Goal: Information Seeking & Learning: Learn about a topic

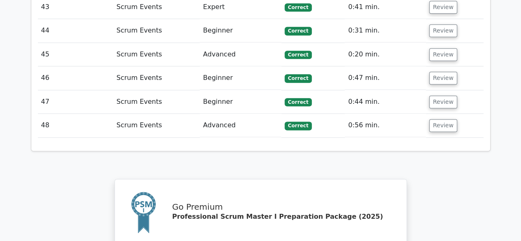
scroll to position [2224, 0]
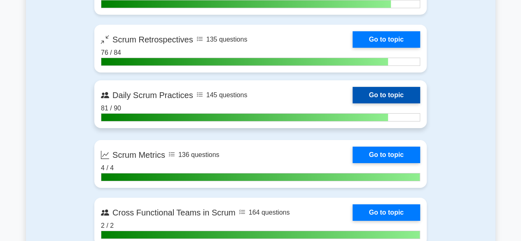
scroll to position [1359, 0]
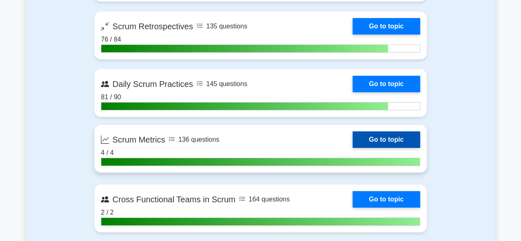
click at [385, 141] on link "Go to topic" at bounding box center [387, 139] width 68 height 16
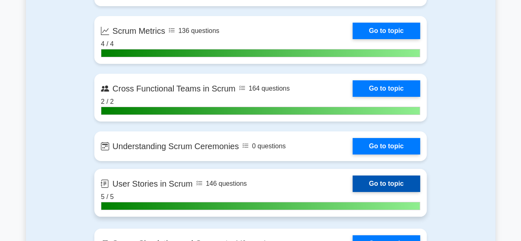
scroll to position [1483, 0]
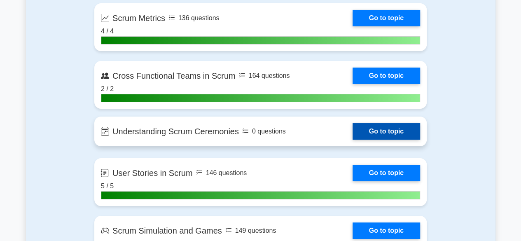
click at [375, 128] on link "Go to topic" at bounding box center [387, 131] width 68 height 16
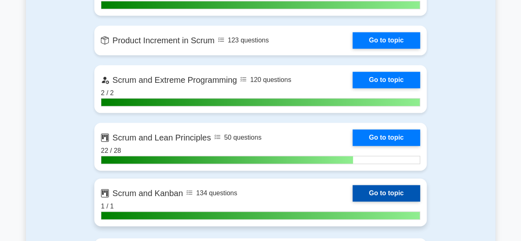
scroll to position [2018, 0]
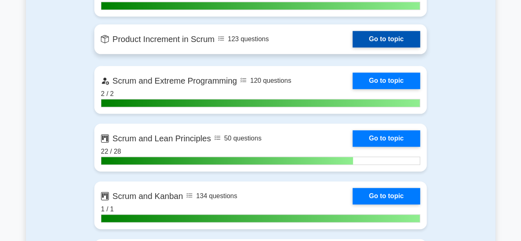
click at [381, 39] on link "Go to topic" at bounding box center [387, 39] width 68 height 16
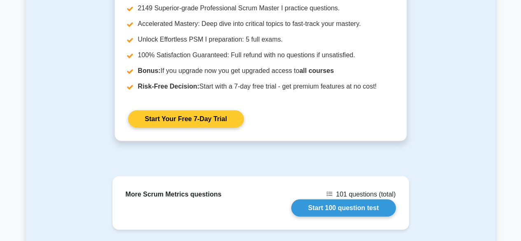
scroll to position [1153, 0]
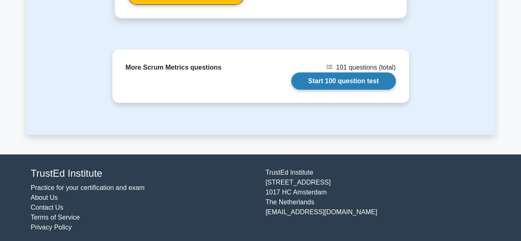
click at [322, 79] on link "Start 100 question test" at bounding box center [343, 80] width 105 height 17
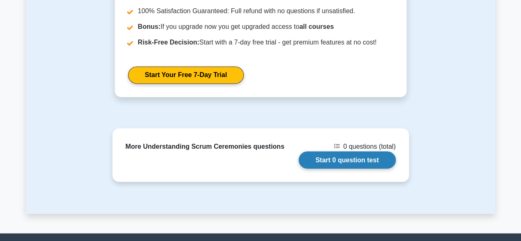
scroll to position [700, 0]
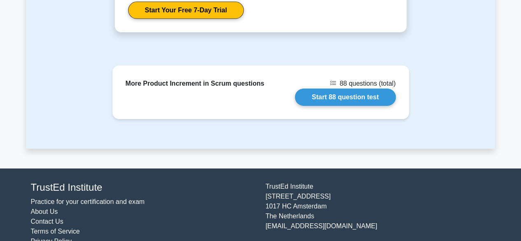
scroll to position [1353, 0]
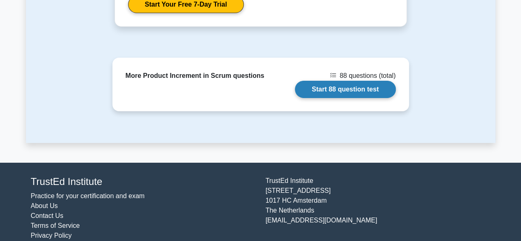
click at [335, 81] on link "Start 88 question test" at bounding box center [345, 89] width 101 height 17
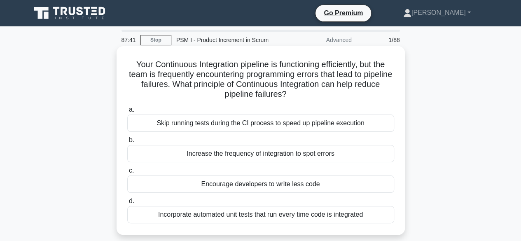
click at [299, 217] on div "Incorporate automated unit tests that run every time code is integrated" at bounding box center [260, 214] width 267 height 17
click at [127, 204] on input "d. Incorporate automated unit tests that run every time code is integrated" at bounding box center [127, 201] width 0 height 5
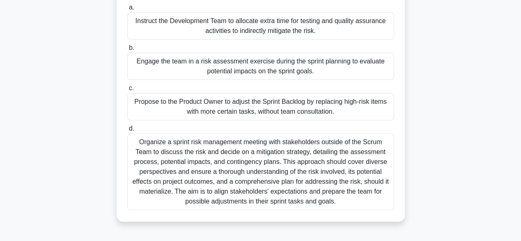
scroll to position [41, 0]
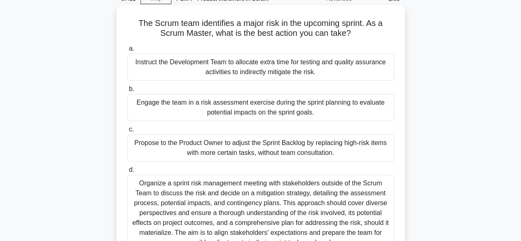
click at [273, 111] on div "Engage the team in a risk assessment exercise during the sprint planning to eva…" at bounding box center [260, 107] width 267 height 27
click at [127, 92] on input "b. Engage the team in a risk assessment exercise during the sprint planning to …" at bounding box center [127, 88] width 0 height 5
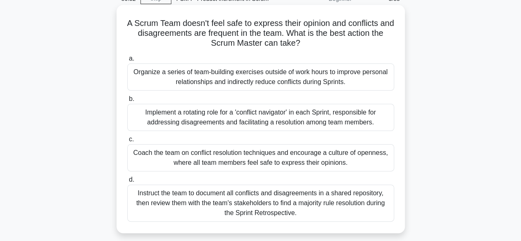
click at [288, 160] on div "Coach the team on conflict resolution techniques and encourage a culture of ope…" at bounding box center [260, 157] width 267 height 27
click at [127, 142] on input "c. Coach the team on conflict resolution techniques and encourage a culture of …" at bounding box center [127, 139] width 0 height 5
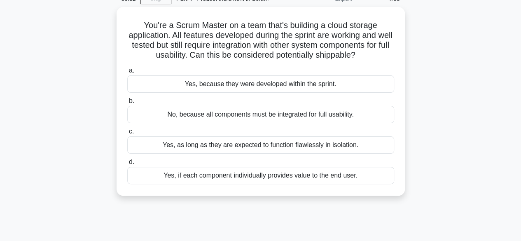
scroll to position [0, 0]
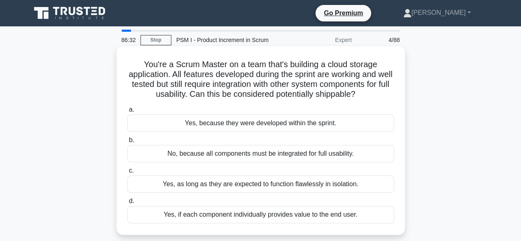
click at [223, 151] on div "No, because all components must be integrated for full usability." at bounding box center [260, 153] width 267 height 17
click at [127, 143] on input "b. No, because all components must be integrated for full usability." at bounding box center [127, 140] width 0 height 5
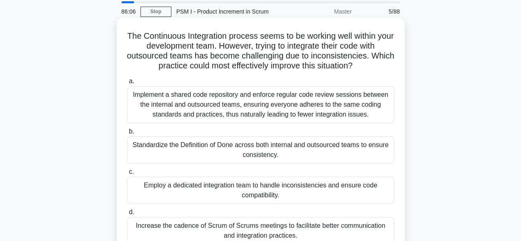
scroll to position [41, 0]
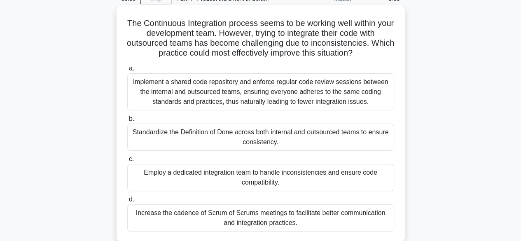
click at [247, 215] on div "Increase the cadence of Scrum of Scrums meetings to facilitate better communica…" at bounding box center [260, 217] width 267 height 27
click at [127, 202] on input "d. Increase the cadence of Scrum of Scrums meetings to facilitate better commun…" at bounding box center [127, 199] width 0 height 5
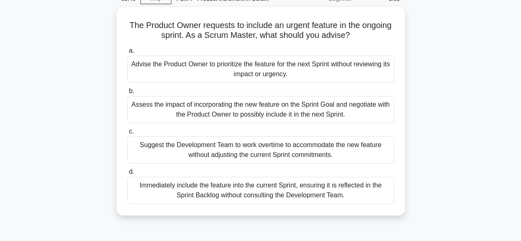
scroll to position [0, 0]
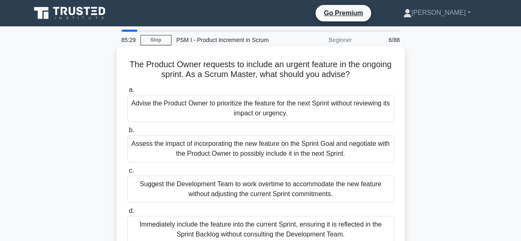
click at [231, 148] on div "Assess the impact of incorporating the new feature on the Sprint Goal and negot…" at bounding box center [260, 148] width 267 height 27
click at [127, 133] on input "b. Assess the impact of incorporating the new feature on the Sprint Goal and ne…" at bounding box center [127, 130] width 0 height 5
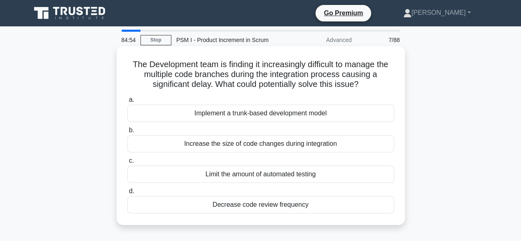
click at [256, 114] on div "Implement a trunk-based development model" at bounding box center [260, 113] width 267 height 17
click at [127, 103] on input "a. Implement a trunk-based development model" at bounding box center [127, 99] width 0 height 5
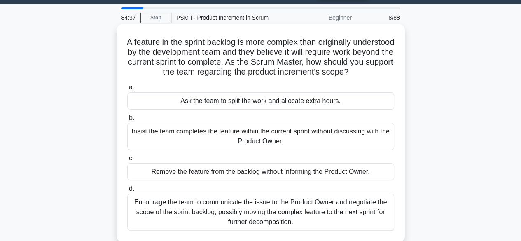
scroll to position [41, 0]
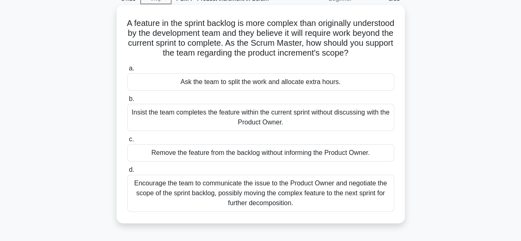
click at [289, 199] on div "Encourage the team to communicate the issue to the Product Owner and negotiate …" at bounding box center [260, 193] width 267 height 37
click at [127, 173] on input "d. Encourage the team to communicate the issue to the Product Owner and negotia…" at bounding box center [127, 169] width 0 height 5
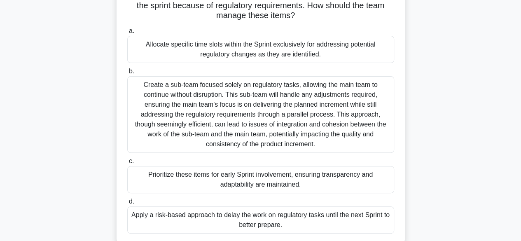
scroll to position [82, 0]
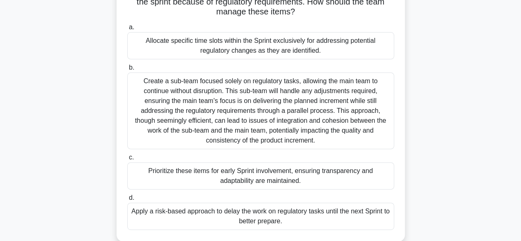
click at [266, 180] on div "Prioritize these items for early Sprint involvement, ensuring transparency and …" at bounding box center [260, 175] width 267 height 27
click at [127, 160] on input "c. Prioritize these items for early Sprint involvement, ensuring transparency a…" at bounding box center [127, 157] width 0 height 5
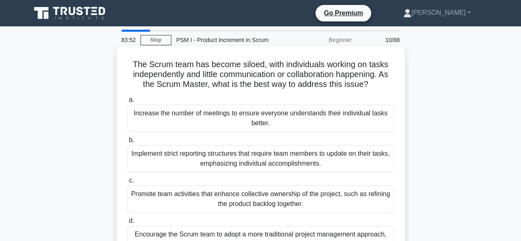
scroll to position [41, 0]
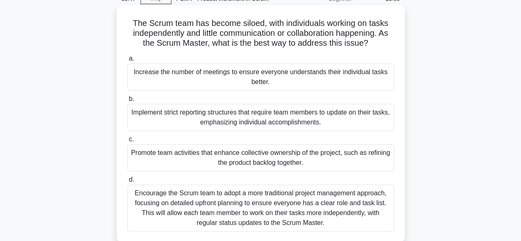
click at [267, 158] on div "Promote team activities that enhance collective ownership of the project, such …" at bounding box center [260, 157] width 267 height 27
click at [127, 142] on input "c. Promote team activities that enhance collective ownership of the project, su…" at bounding box center [127, 139] width 0 height 5
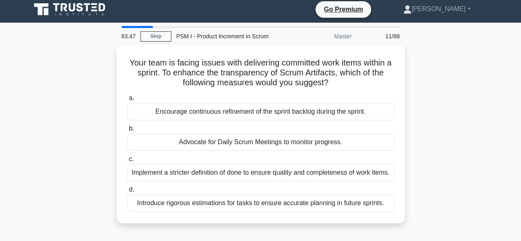
scroll to position [0, 0]
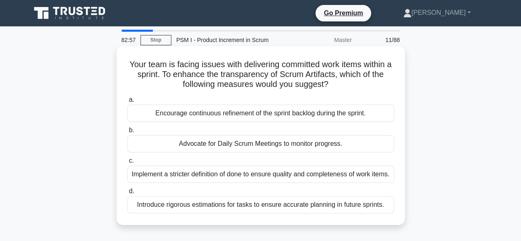
click at [266, 181] on div "Implement a stricter definition of done to ensure quality and completeness of w…" at bounding box center [260, 174] width 267 height 17
click at [127, 164] on input "c. Implement a stricter definition of done to ensure quality and completeness o…" at bounding box center [127, 160] width 0 height 5
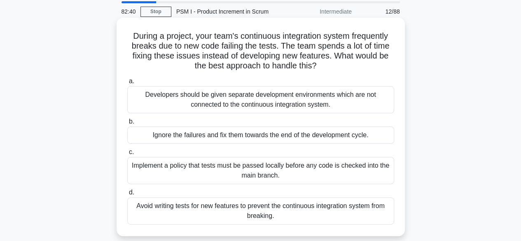
scroll to position [41, 0]
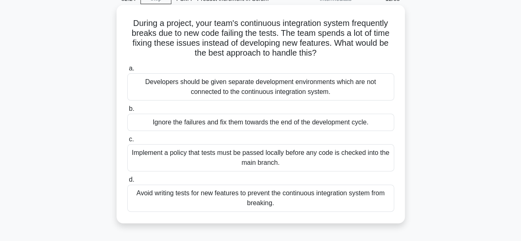
click at [266, 158] on div "Implement a policy that tests must be passed locally before any code is checked…" at bounding box center [260, 157] width 267 height 27
click at [127, 142] on input "c. Implement a policy that tests must be passed locally before any code is chec…" at bounding box center [127, 139] width 0 height 5
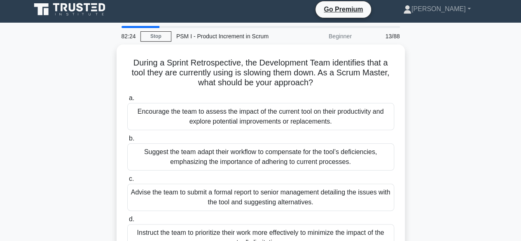
scroll to position [0, 0]
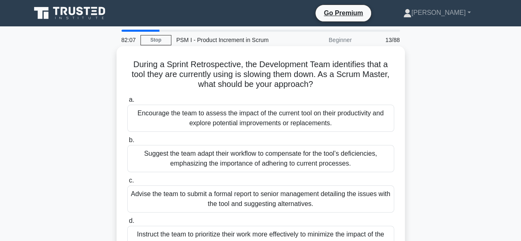
click at [267, 118] on div "Encourage the team to assess the impact of the current tool on their productivi…" at bounding box center [260, 118] width 267 height 27
click at [127, 103] on input "a. Encourage the team to assess the impact of the current tool on their product…" at bounding box center [127, 99] width 0 height 5
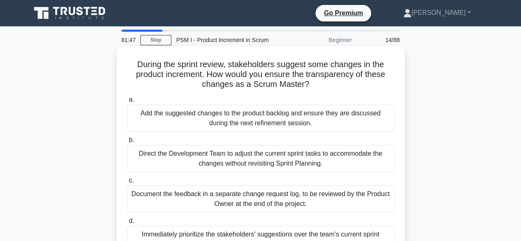
scroll to position [41, 0]
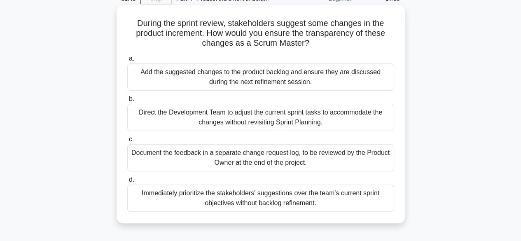
click at [243, 73] on div "Add the suggested changes to the product backlog and ensure they are discussed …" at bounding box center [260, 76] width 267 height 27
click at [127, 61] on input "a. Add the suggested changes to the product backlog and ensure they are discuss…" at bounding box center [127, 58] width 0 height 5
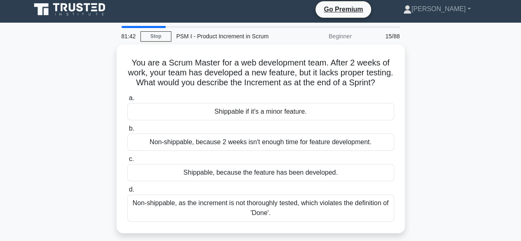
scroll to position [0, 0]
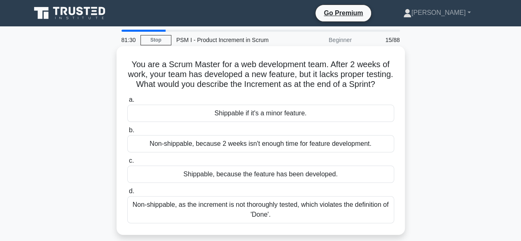
click at [264, 219] on div "Non-shippable, as the increment is not thoroughly tested, which violates the de…" at bounding box center [260, 209] width 267 height 27
click at [127, 194] on input "d. Non-shippable, as the increment is not thoroughly tested, which violates the…" at bounding box center [127, 191] width 0 height 5
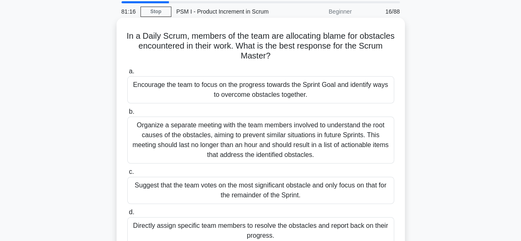
scroll to position [41, 0]
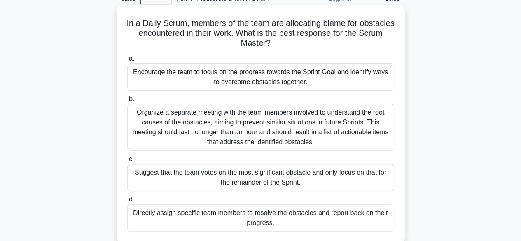
click at [264, 80] on div "Encourage the team to focus on the progress towards the Sprint Goal and identif…" at bounding box center [260, 76] width 267 height 27
click at [127, 61] on input "a. Encourage the team to focus on the progress towards the Sprint Goal and iden…" at bounding box center [127, 58] width 0 height 5
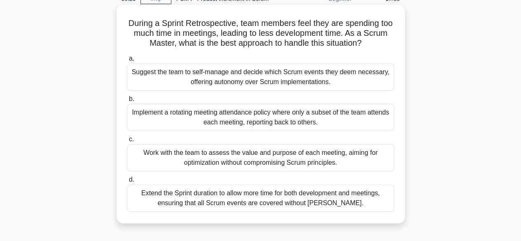
click at [243, 151] on div "Work with the team to assess the value and purpose of each meeting, aiming for …" at bounding box center [260, 157] width 267 height 27
click at [127, 142] on input "c. Work with the team to assess the value and purpose of each meeting, aiming f…" at bounding box center [127, 139] width 0 height 5
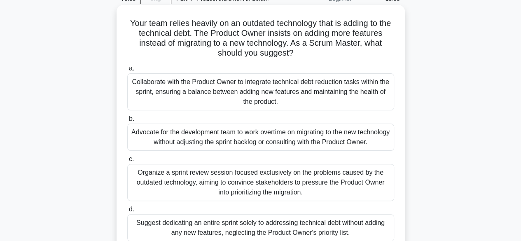
scroll to position [82, 0]
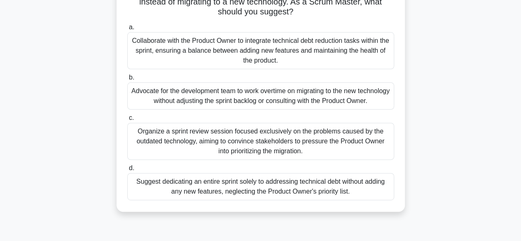
click at [286, 56] on div "Collaborate with the Product Owner to integrate technical debt reduction tasks …" at bounding box center [260, 50] width 267 height 37
click at [127, 30] on input "a. Collaborate with the Product Owner to integrate technical debt reduction tas…" at bounding box center [127, 27] width 0 height 5
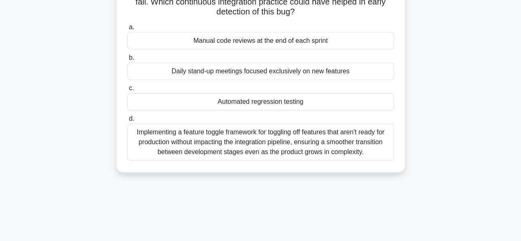
click at [261, 98] on div "Automated regression testing" at bounding box center [260, 101] width 267 height 17
click at [127, 91] on input "c. Automated regression testing" at bounding box center [127, 88] width 0 height 5
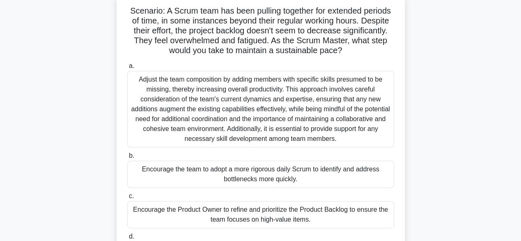
scroll to position [41, 0]
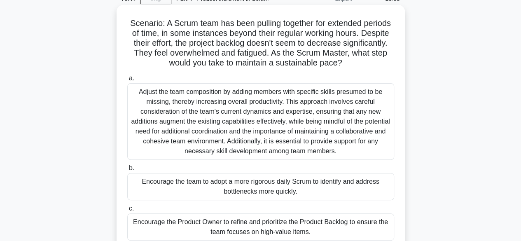
click at [277, 191] on div "Encourage the team to adopt a more rigorous daily Scrum to identify and address…" at bounding box center [260, 186] width 267 height 27
click at [127, 171] on input "b. Encourage the team to adopt a more rigorous daily Scrum to identify and addr…" at bounding box center [127, 168] width 0 height 5
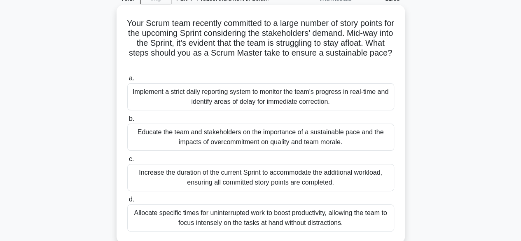
click at [264, 138] on div "Educate the team and stakeholders on the importance of a sustainable pace and t…" at bounding box center [260, 137] width 267 height 27
click at [127, 121] on input "b. Educate the team and stakeholders on the importance of a sustainable pace an…" at bounding box center [127, 118] width 0 height 5
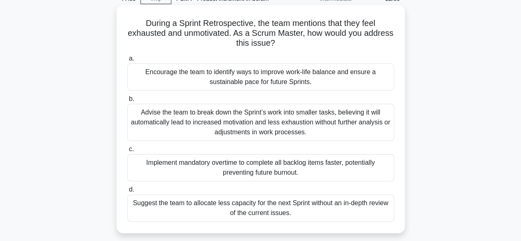
click at [272, 82] on div "Encourage the team to identify ways to improve work-life balance and ensure a s…" at bounding box center [260, 76] width 267 height 27
click at [127, 61] on input "a. Encourage the team to identify ways to improve work-life balance and ensure …" at bounding box center [127, 58] width 0 height 5
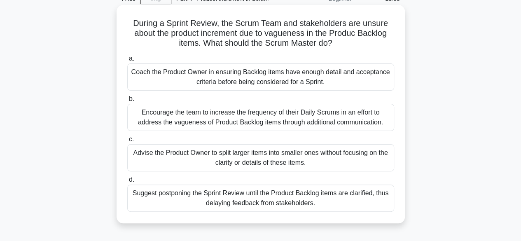
click at [270, 77] on div "Coach the Product Owner in ensuring Backlog items have enough detail and accept…" at bounding box center [260, 76] width 267 height 27
click at [127, 61] on input "a. Coach the Product Owner in ensuring Backlog items have enough detail and acc…" at bounding box center [127, 58] width 0 height 5
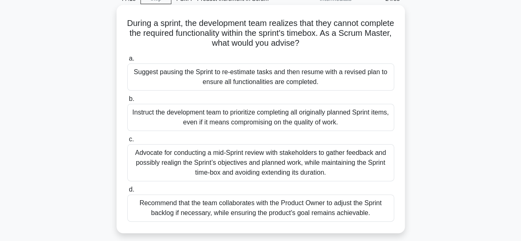
click at [311, 211] on div "Recommend that the team collaborates with the Product Owner to adjust the Sprin…" at bounding box center [260, 207] width 267 height 27
click at [127, 192] on input "d. Recommend that the team collaborates with the Product Owner to adjust the Sp…" at bounding box center [127, 189] width 0 height 5
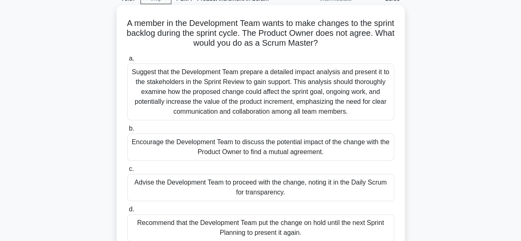
click at [276, 146] on div "Encourage the Development Team to discuss the potential impact of the change wi…" at bounding box center [260, 146] width 267 height 27
click at [127, 131] on input "b. Encourage the Development Team to discuss the potential impact of the change…" at bounding box center [127, 128] width 0 height 5
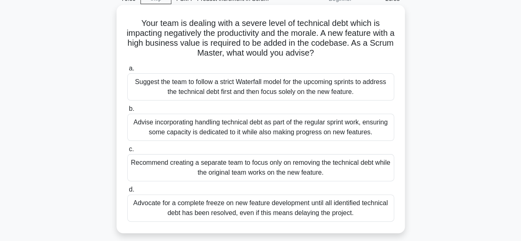
click at [248, 127] on div "Advise incorporating handling technical debt as part of the regular sprint work…" at bounding box center [260, 127] width 267 height 27
click at [127, 112] on input "b. Advise incorporating handling technical debt as part of the regular sprint w…" at bounding box center [127, 108] width 0 height 5
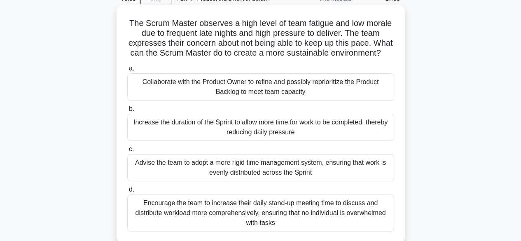
click at [280, 98] on div "Collaborate with the Product Owner to refine and possibly reprioritize the Prod…" at bounding box center [260, 86] width 267 height 27
click at [127, 71] on input "a. Collaborate with the Product Owner to refine and possibly reprioritize the P…" at bounding box center [127, 68] width 0 height 5
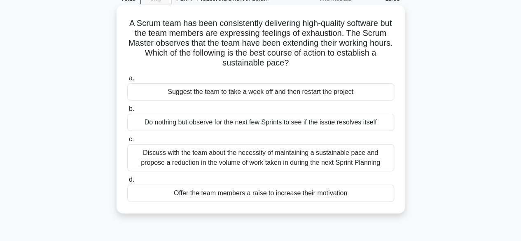
click at [287, 157] on div "Discuss with the team about the necessity of maintaining a sustainable pace and…" at bounding box center [260, 157] width 267 height 27
click at [127, 142] on input "c. Discuss with the team about the necessity of maintaining a sustainable pace …" at bounding box center [127, 139] width 0 height 5
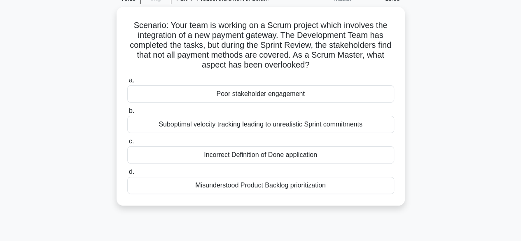
scroll to position [0, 0]
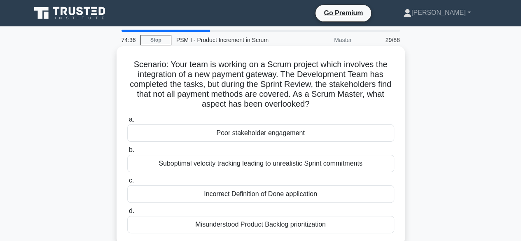
click at [278, 193] on div "Incorrect Definition of Done application" at bounding box center [260, 193] width 267 height 17
click at [127, 183] on input "c. Incorrect Definition of Done application" at bounding box center [127, 180] width 0 height 5
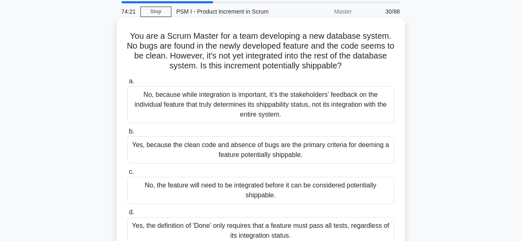
scroll to position [41, 0]
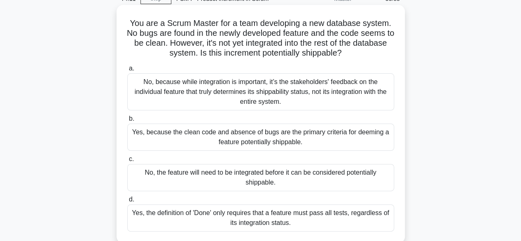
click at [262, 176] on div "No, the feature will need to be integrated before it can be considered potentia…" at bounding box center [260, 177] width 267 height 27
click at [127, 162] on input "c. No, the feature will need to be integrated before it can be considered poten…" at bounding box center [127, 159] width 0 height 5
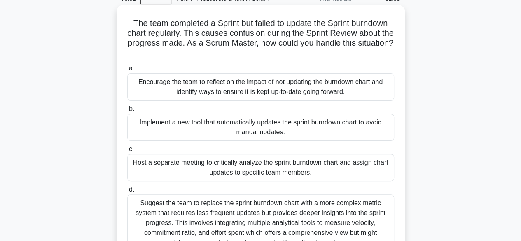
click at [273, 89] on div "Encourage the team to reflect on the impact of not updating the burndown chart …" at bounding box center [260, 86] width 267 height 27
click at [127, 71] on input "a. Encourage the team to reflect on the impact of not updating the burndown cha…" at bounding box center [127, 68] width 0 height 5
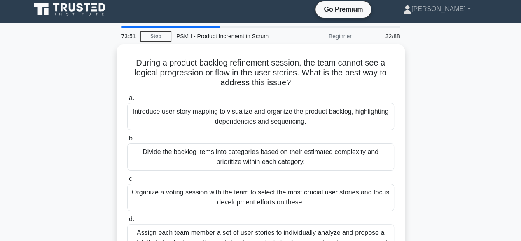
scroll to position [0, 0]
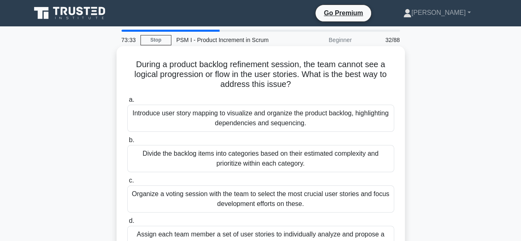
click at [254, 122] on div "Introduce user story mapping to visualize and organize the product backlog, hig…" at bounding box center [260, 118] width 267 height 27
click at [127, 103] on input "a. Introduce user story mapping to visualize and organize the product backlog, …" at bounding box center [127, 99] width 0 height 5
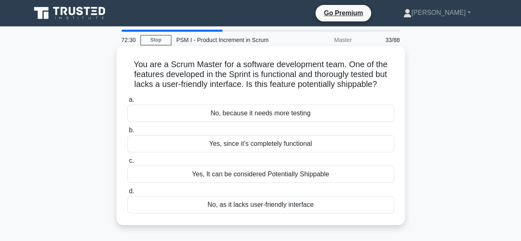
click at [274, 114] on div "No, because it needs more testing" at bounding box center [260, 113] width 267 height 17
click at [127, 103] on input "a. No, because it needs more testing" at bounding box center [127, 99] width 0 height 5
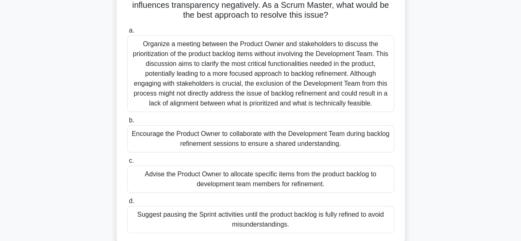
scroll to position [82, 0]
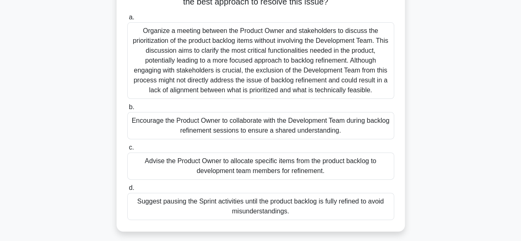
click at [243, 127] on div "Encourage the Product Owner to collaborate with the Development Team during bac…" at bounding box center [260, 125] width 267 height 27
click at [127, 110] on input "b. Encourage the Product Owner to collaborate with the Development Team during …" at bounding box center [127, 107] width 0 height 5
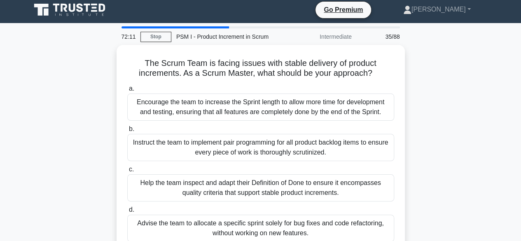
scroll to position [0, 0]
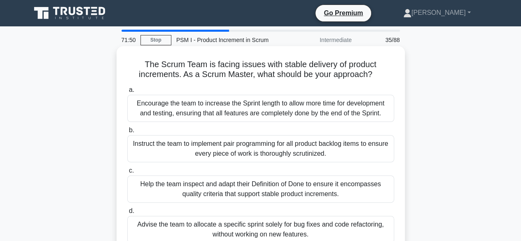
click at [296, 187] on div "Help the team inspect and adapt their Definition of Done to ensure it encompass…" at bounding box center [260, 188] width 267 height 27
click at [127, 173] on input "c. Help the team inspect and adapt their Definition of Done to ensure it encomp…" at bounding box center [127, 170] width 0 height 5
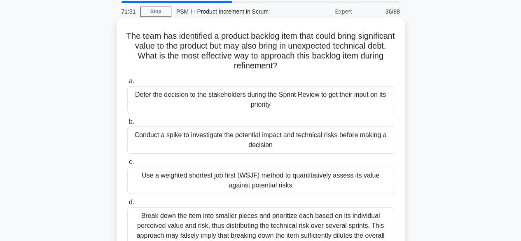
scroll to position [41, 0]
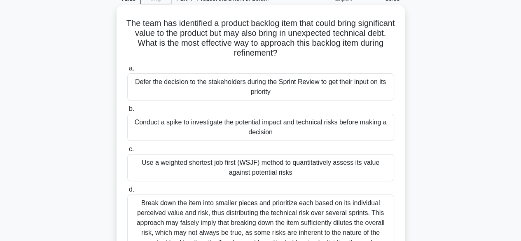
click at [318, 125] on div "Conduct a spike to investigate the potential impact and technical risks before …" at bounding box center [260, 127] width 267 height 27
click at [127, 112] on input "b. Conduct a spike to investigate the potential impact and technical risks befo…" at bounding box center [127, 108] width 0 height 5
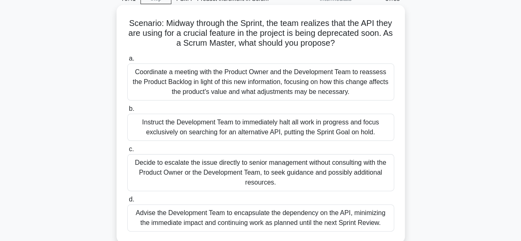
click at [287, 86] on div "Coordinate a meeting with the Product Owner and the Development Team to reasses…" at bounding box center [260, 81] width 267 height 37
click at [127, 61] on input "a. Coordinate a meeting with the Product Owner and the Development Team to reas…" at bounding box center [127, 58] width 0 height 5
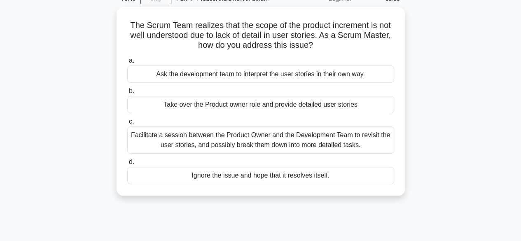
scroll to position [0, 0]
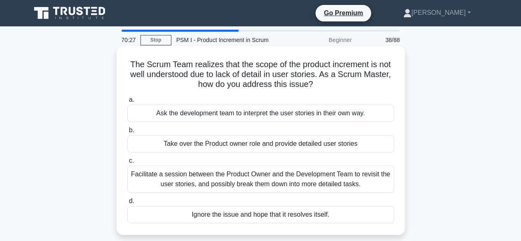
click at [262, 179] on div "Facilitate a session between the Product Owner and the Development Team to revi…" at bounding box center [260, 179] width 267 height 27
click at [127, 164] on input "c. Facilitate a session between the Product Owner and the Development Team to r…" at bounding box center [127, 160] width 0 height 5
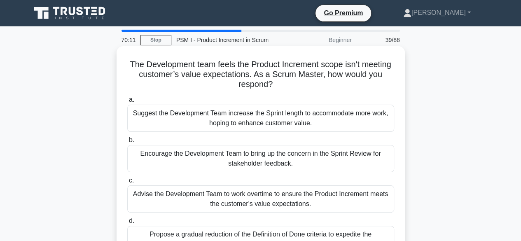
click at [241, 155] on div "Encourage the Development Team to bring up the concern in the Sprint Review for…" at bounding box center [260, 158] width 267 height 27
click at [127, 143] on input "b. Encourage the Development Team to bring up the concern in the Sprint Review …" at bounding box center [127, 140] width 0 height 5
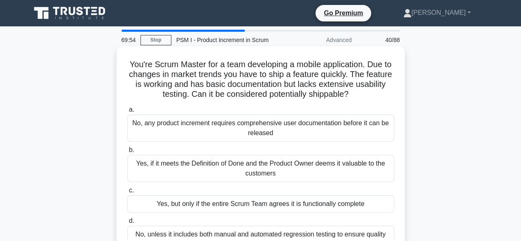
scroll to position [41, 0]
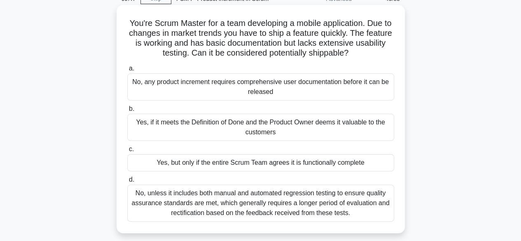
click at [259, 89] on div "No, any product increment requires comprehensive user documentation before it c…" at bounding box center [260, 86] width 267 height 27
click at [127, 71] on input "a. No, any product increment requires comprehensive user documentation before i…" at bounding box center [127, 68] width 0 height 5
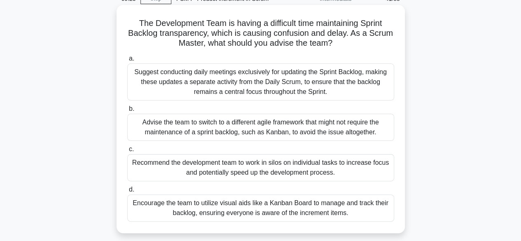
click at [263, 210] on div "Encourage the team to utilize visual aids like a Kanban Board to manage and tra…" at bounding box center [260, 207] width 267 height 27
click at [127, 192] on input "d. Encourage the team to utilize visual aids like a Kanban Board to manage and …" at bounding box center [127, 189] width 0 height 5
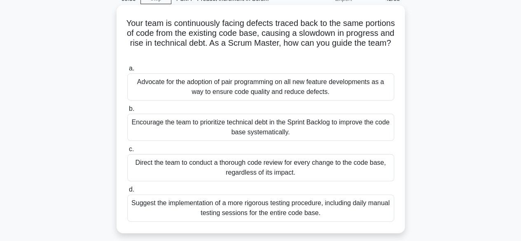
click at [263, 126] on div "Encourage the team to prioritize technical debt in the Sprint Backlog to improv…" at bounding box center [260, 127] width 267 height 27
click at [127, 112] on input "b. Encourage the team to prioritize technical debt in the Sprint Backlog to imp…" at bounding box center [127, 108] width 0 height 5
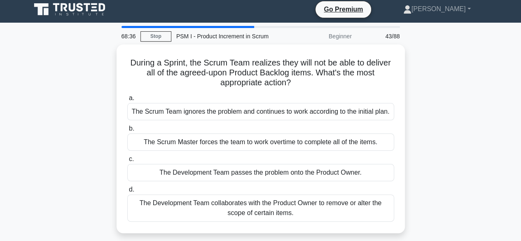
scroll to position [0, 0]
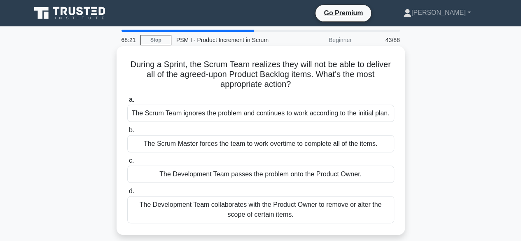
click at [283, 210] on div "The Development Team collaborates with the Product Owner to remove or alter the…" at bounding box center [260, 209] width 267 height 27
click at [127, 194] on input "d. The Development Team collaborates with the Product Owner to remove or alter …" at bounding box center [127, 191] width 0 height 5
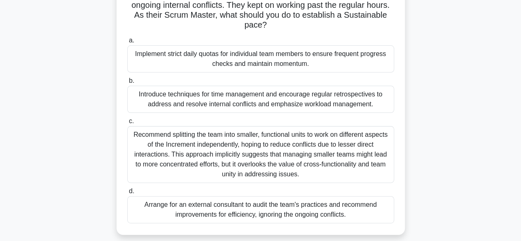
scroll to position [82, 0]
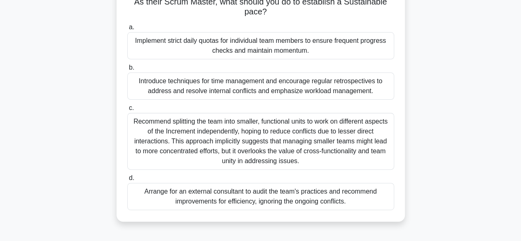
click at [241, 82] on div "Introduce techniques for time management and encourage regular retrospectives t…" at bounding box center [260, 85] width 267 height 27
click at [127, 70] on input "b. Introduce techniques for time management and encourage regular retrospective…" at bounding box center [127, 67] width 0 height 5
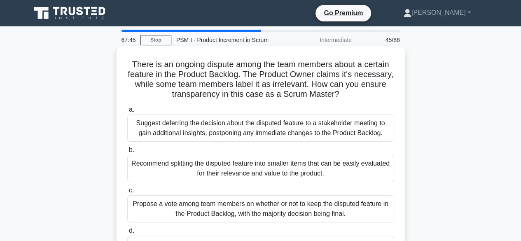
scroll to position [41, 0]
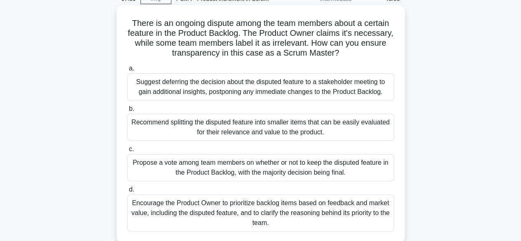
click at [276, 208] on div "Encourage the Product Owner to prioritize backlog items based on feedback and m…" at bounding box center [260, 212] width 267 height 37
click at [127, 192] on input "d. Encourage the Product Owner to prioritize backlog items based on feedback an…" at bounding box center [127, 189] width 0 height 5
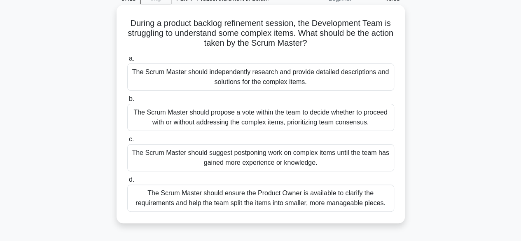
click at [279, 197] on div "The Scrum Master should ensure the Product Owner is available to clarify the re…" at bounding box center [260, 198] width 267 height 27
click at [127, 182] on input "d. The Scrum Master should ensure the Product Owner is available to clarify the…" at bounding box center [127, 179] width 0 height 5
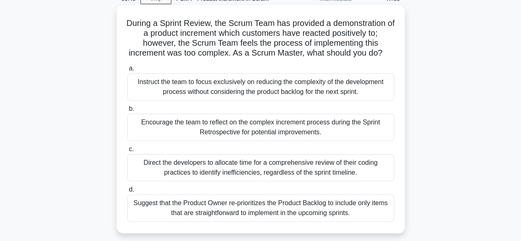
click at [271, 133] on div "Encourage the team to reflect on the complex increment process during the Sprin…" at bounding box center [260, 127] width 267 height 27
click at [127, 112] on input "b. Encourage the team to reflect on the complex increment process during the Sp…" at bounding box center [127, 108] width 0 height 5
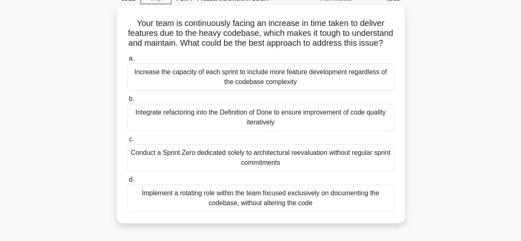
click at [261, 130] on div "Integrate refactoring into the Definition of Done to ensure improvement of code…" at bounding box center [260, 117] width 267 height 27
click at [127, 102] on input "b. Integrate refactoring into the Definition of Done to ensure improvement of c…" at bounding box center [127, 98] width 0 height 5
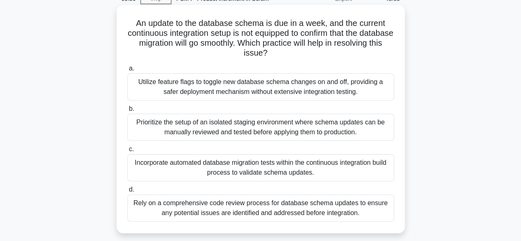
click at [251, 167] on div "Incorporate automated database migration tests within the continuous integratio…" at bounding box center [260, 167] width 267 height 27
click at [127, 152] on input "c. Incorporate automated database migration tests within the continuous integra…" at bounding box center [127, 149] width 0 height 5
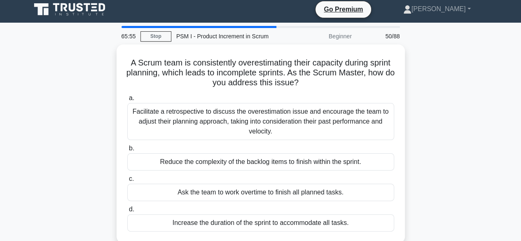
scroll to position [0, 0]
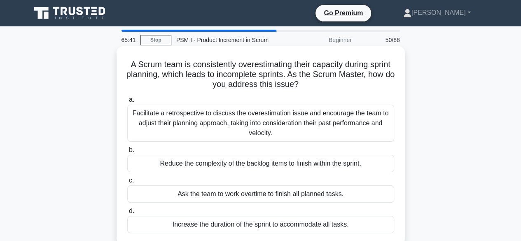
click at [273, 126] on div "Facilitate a retrospective to discuss the overestimation issue and encourage th…" at bounding box center [260, 123] width 267 height 37
click at [127, 103] on input "a. Facilitate a retrospective to discuss the overestimation issue and encourage…" at bounding box center [127, 99] width 0 height 5
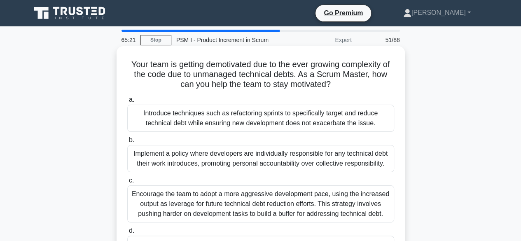
scroll to position [41, 0]
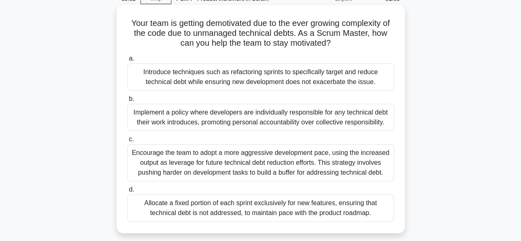
click at [280, 83] on div "Introduce techniques such as refactoring sprints to specifically target and red…" at bounding box center [260, 76] width 267 height 27
click at [127, 61] on input "a. Introduce techniques such as refactoring sprints to specifically target and …" at bounding box center [127, 58] width 0 height 5
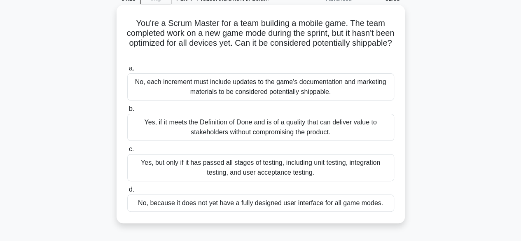
click at [292, 201] on div "No, because it does not yet have a fully designed user interface for all game m…" at bounding box center [260, 202] width 267 height 17
click at [127, 192] on input "d. No, because it does not yet have a fully designed user interface for all gam…" at bounding box center [127, 189] width 0 height 5
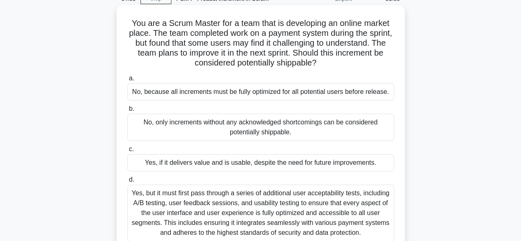
click at [215, 92] on div "No, because all increments must be fully optimized for all potential users befo…" at bounding box center [260, 91] width 267 height 17
click at [127, 81] on input "a. No, because all increments must be fully optimized for all potential users b…" at bounding box center [127, 78] width 0 height 5
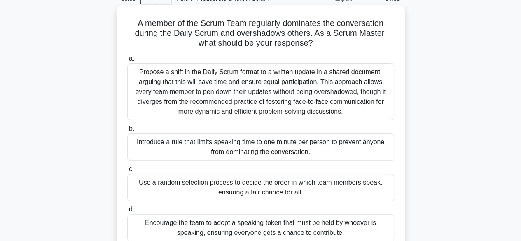
click at [269, 229] on div "Encourage the team to adopt a speaking token that must be held by whoever is sp…" at bounding box center [260, 227] width 267 height 27
click at [127, 212] on input "d. Encourage the team to adopt a speaking token that must be held by whoever is…" at bounding box center [127, 209] width 0 height 5
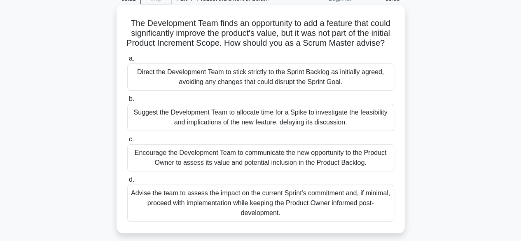
click at [269, 164] on div "Encourage the Development Team to communicate the new opportunity to the Produc…" at bounding box center [260, 157] width 267 height 27
click at [127, 142] on input "c. Encourage the Development Team to communicate the new opportunity to the Pro…" at bounding box center [127, 139] width 0 height 5
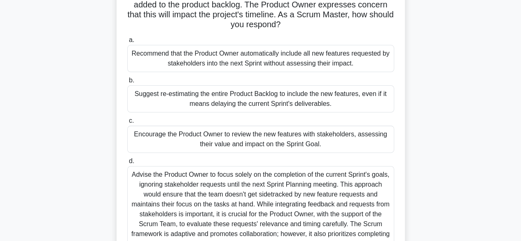
scroll to position [82, 0]
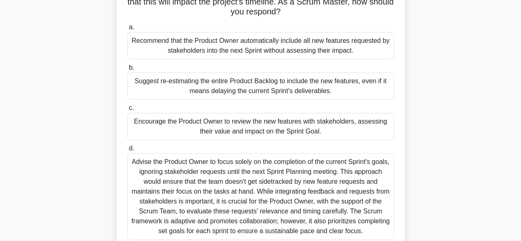
click at [240, 133] on div "Encourage the Product Owner to review the new features with stakeholders, asses…" at bounding box center [260, 126] width 267 height 27
click at [127, 111] on input "c. Encourage the Product Owner to review the new features with stakeholders, as…" at bounding box center [127, 107] width 0 height 5
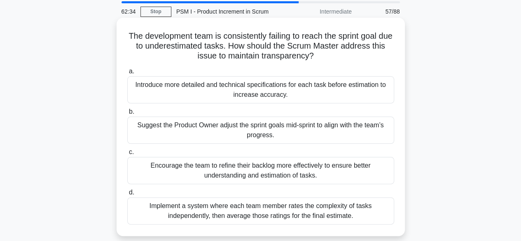
scroll to position [41, 0]
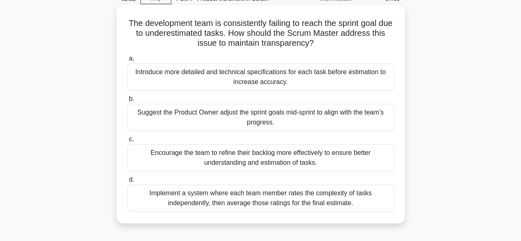
click at [245, 155] on div "Encourage the team to refine their backlog more effectively to ensure better un…" at bounding box center [260, 157] width 267 height 27
click at [127, 142] on input "c. Encourage the team to refine their backlog more effectively to ensure better…" at bounding box center [127, 139] width 0 height 5
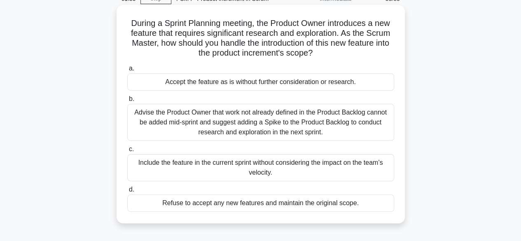
click at [229, 128] on div "Advise the Product Owner that work not already defined in the Product Backlog c…" at bounding box center [260, 122] width 267 height 37
click at [127, 102] on input "b. Advise the Product Owner that work not already defined in the Product Backlo…" at bounding box center [127, 98] width 0 height 5
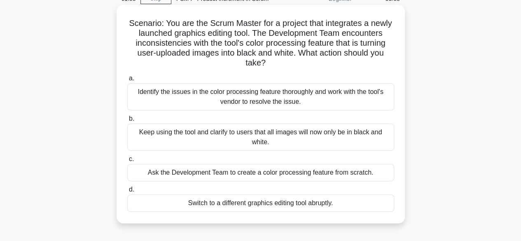
click at [250, 93] on div "Identify the issues in the color processing feature thoroughly and work with th…" at bounding box center [260, 96] width 267 height 27
click at [127, 81] on input "a. Identify the issues in the color processing feature thoroughly and work with…" at bounding box center [127, 78] width 0 height 5
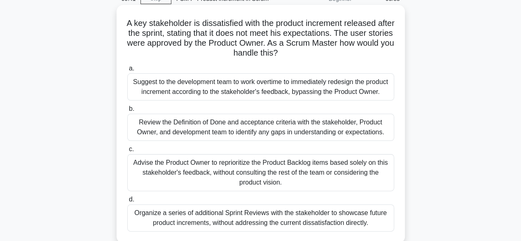
click at [243, 128] on div "Review the Definition of Done and acceptance criteria with the stakeholder, Pro…" at bounding box center [260, 127] width 267 height 27
click at [127, 112] on input "b. Review the Definition of Done and acceptance criteria with the stakeholder, …" at bounding box center [127, 108] width 0 height 5
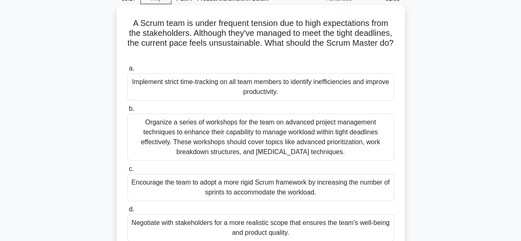
scroll to position [82, 0]
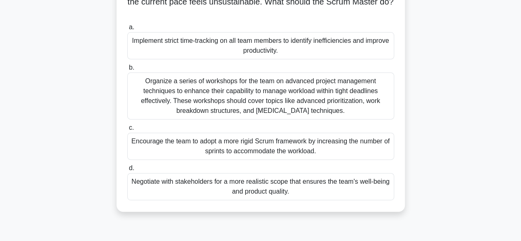
click at [261, 187] on div "Negotiate with stakeholders for a more realistic scope that ensures the team's …" at bounding box center [260, 186] width 267 height 27
click at [127, 171] on input "d. Negotiate with stakeholders for a more realistic scope that ensures the team…" at bounding box center [127, 168] width 0 height 5
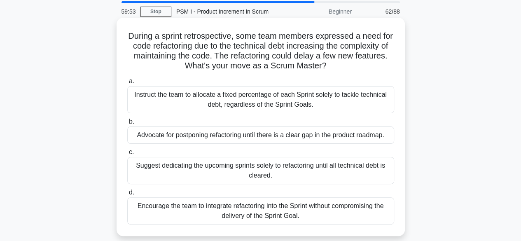
scroll to position [41, 0]
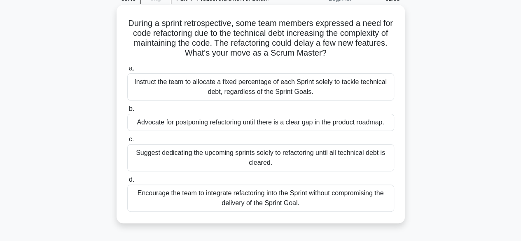
click at [274, 203] on div "Encourage the team to integrate refactoring into the Sprint without compromisin…" at bounding box center [260, 198] width 267 height 27
click at [127, 182] on input "d. Encourage the team to integrate refactoring into the Sprint without compromi…" at bounding box center [127, 179] width 0 height 5
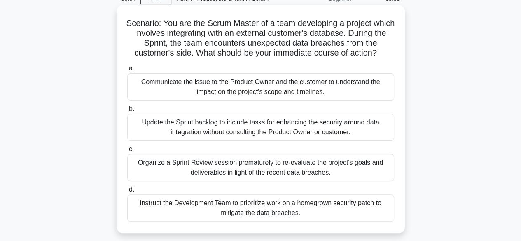
click at [262, 84] on div "Communicate the issue to the Product Owner and the customer to understand the i…" at bounding box center [260, 86] width 267 height 27
click at [127, 71] on input "a. Communicate the issue to the Product Owner and the customer to understand th…" at bounding box center [127, 68] width 0 height 5
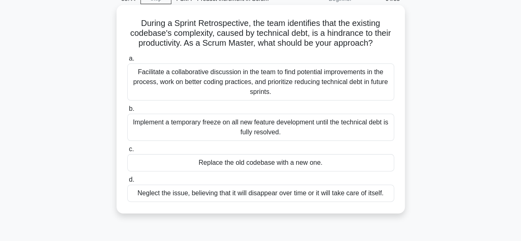
click at [241, 83] on div "Facilitate a collaborative discussion in the team to find potential improvement…" at bounding box center [260, 81] width 267 height 37
click at [127, 61] on input "a. Facilitate a collaborative discussion in the team to find potential improvem…" at bounding box center [127, 58] width 0 height 5
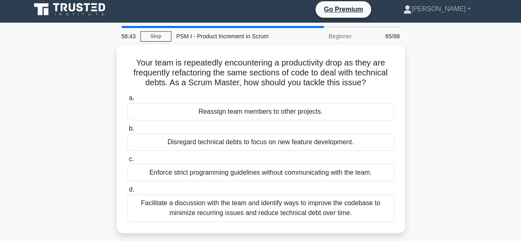
scroll to position [0, 0]
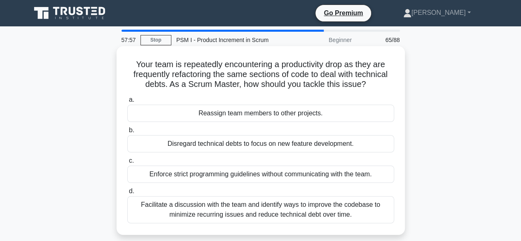
click at [302, 210] on div "Facilitate a discussion with the team and identify ways to improve the codebase…" at bounding box center [260, 209] width 267 height 27
click at [127, 194] on input "d. Facilitate a discussion with the team and identify ways to improve the codeb…" at bounding box center [127, 191] width 0 height 5
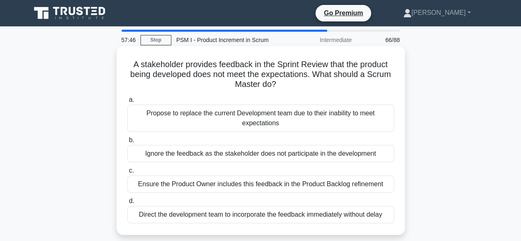
click at [245, 182] on div "Ensure the Product Owner includes this feedback in the Product Backlog refineme…" at bounding box center [260, 183] width 267 height 17
click at [127, 173] on input "c. Ensure the Product Owner includes this feedback in the Product Backlog refin…" at bounding box center [127, 170] width 0 height 5
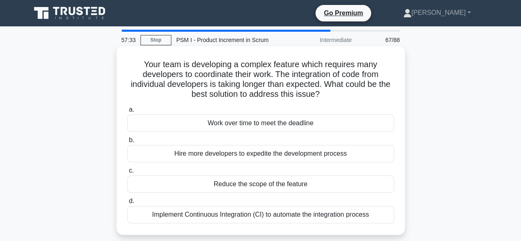
click at [287, 213] on div "Implement Continuous Integration (CI) to automate the integration process" at bounding box center [260, 214] width 267 height 17
click at [127, 204] on input "d. Implement Continuous Integration (CI) to automate the integration process" at bounding box center [127, 201] width 0 height 5
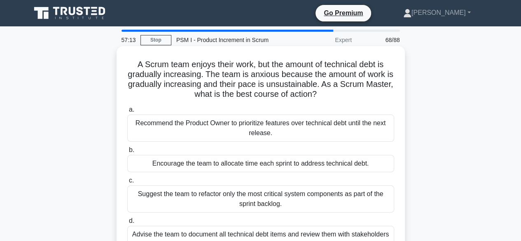
scroll to position [41, 0]
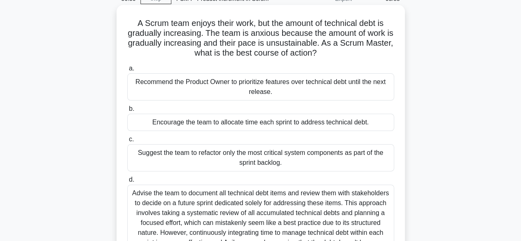
click at [261, 122] on div "Encourage the team to allocate time each sprint to address technical debt." at bounding box center [260, 122] width 267 height 17
click at [127, 112] on input "b. Encourage the team to allocate time each sprint to address technical debt." at bounding box center [127, 108] width 0 height 5
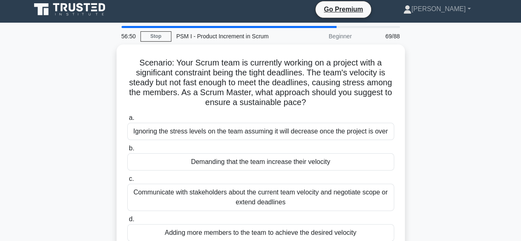
scroll to position [0, 0]
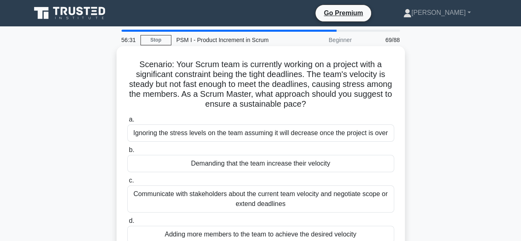
click at [283, 196] on div "Communicate with stakeholders about the current team velocity and negotiate sco…" at bounding box center [260, 198] width 267 height 27
click at [127, 183] on input "c. Communicate with stakeholders about the current team velocity and negotiate …" at bounding box center [127, 180] width 0 height 5
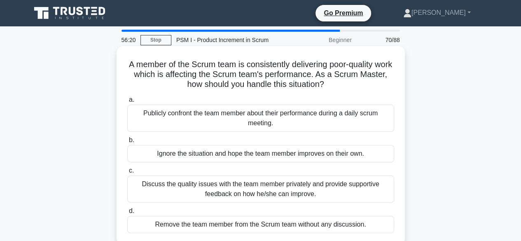
click at [257, 192] on div "Discuss the quality issues with the team member privately and provide supportiv…" at bounding box center [260, 188] width 267 height 27
click at [127, 173] on input "c. Discuss the quality issues with the team member privately and provide suppor…" at bounding box center [127, 170] width 0 height 5
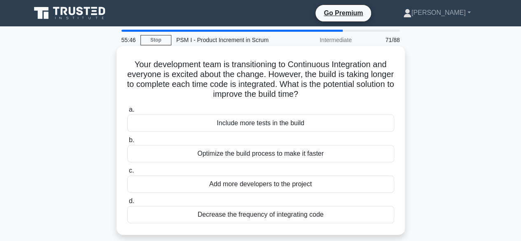
click at [283, 150] on div "Optimize the build process to make it faster" at bounding box center [260, 153] width 267 height 17
click at [127, 143] on input "b. Optimize the build process to make it faster" at bounding box center [127, 140] width 0 height 5
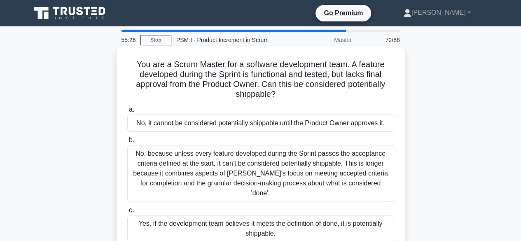
scroll to position [41, 0]
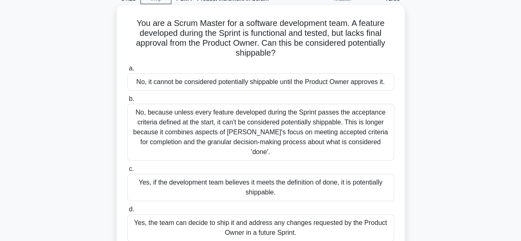
click at [283, 177] on div "Yes, if the development team believes it meets the definition of done, it is po…" at bounding box center [260, 187] width 267 height 27
click at [127, 172] on input "c. Yes, if the development team believes it meets the definition of done, it is…" at bounding box center [127, 168] width 0 height 5
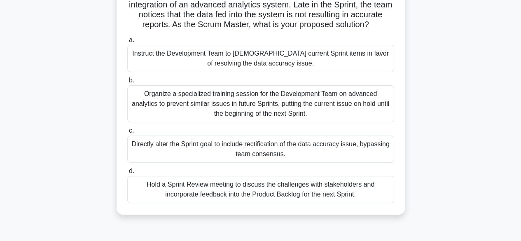
scroll to position [82, 0]
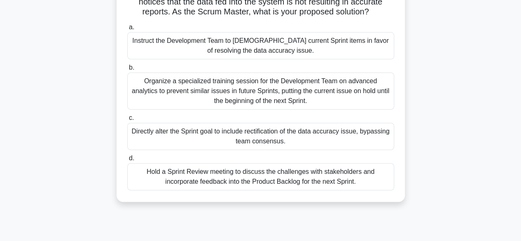
click at [271, 187] on div "Hold a Sprint Review meeting to discuss the challenges with stakeholders and in…" at bounding box center [260, 176] width 267 height 27
click at [127, 161] on input "d. Hold a Sprint Review meeting to discuss the challenges with stakeholders and…" at bounding box center [127, 158] width 0 height 5
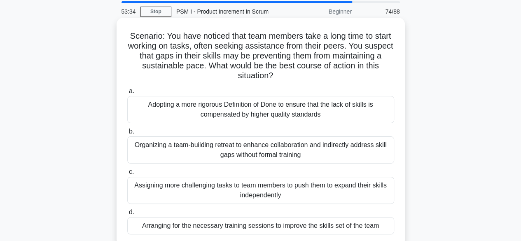
scroll to position [41, 0]
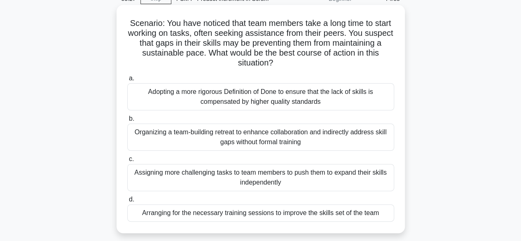
click at [282, 212] on div "Arranging for the necessary training sessions to improve the skills set of the …" at bounding box center [260, 212] width 267 height 17
click at [127, 202] on input "d. Arranging for the necessary training sessions to improve the skills set of t…" at bounding box center [127, 199] width 0 height 5
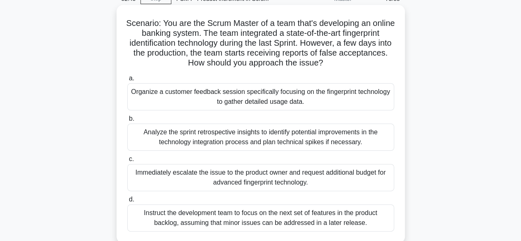
click at [240, 96] on div "Organize a customer feedback session specifically focusing on the fingerprint t…" at bounding box center [260, 96] width 267 height 27
click at [127, 81] on input "a. Organize a customer feedback session specifically focusing on the fingerprin…" at bounding box center [127, 78] width 0 height 5
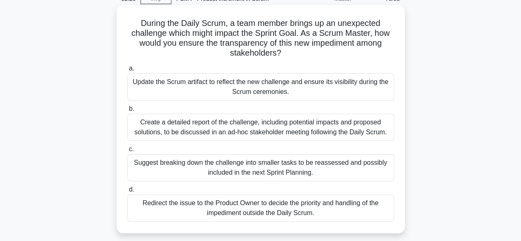
click at [269, 84] on div "Update the Scrum artifact to reflect the new challenge and ensure its visibilit…" at bounding box center [260, 86] width 267 height 27
click at [127, 71] on input "a. Update the Scrum artifact to reflect the new challenge and ensure its visibi…" at bounding box center [127, 68] width 0 height 5
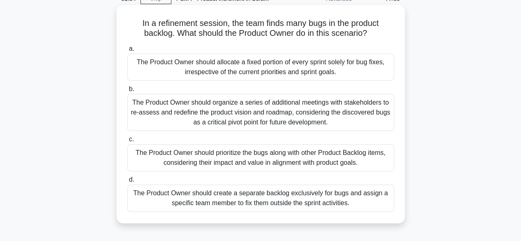
click at [283, 157] on div "The Product Owner should prioritize the bugs along with other Product Backlog i…" at bounding box center [260, 157] width 267 height 27
click at [127, 142] on input "c. The Product Owner should prioritize the bugs along with other Product Backlo…" at bounding box center [127, 139] width 0 height 5
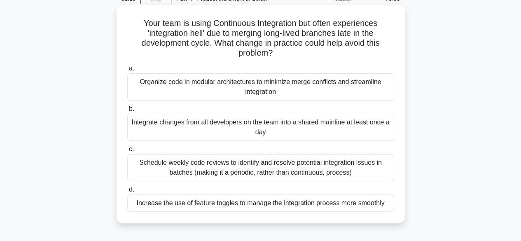
click at [284, 203] on div "Increase the use of feature toggles to manage the integration process more smoo…" at bounding box center [260, 202] width 267 height 17
click at [127, 192] on input "d. Increase the use of feature toggles to manage the integration process more s…" at bounding box center [127, 189] width 0 height 5
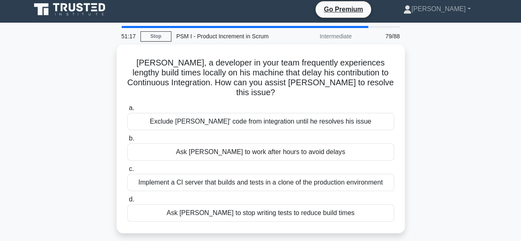
scroll to position [0, 0]
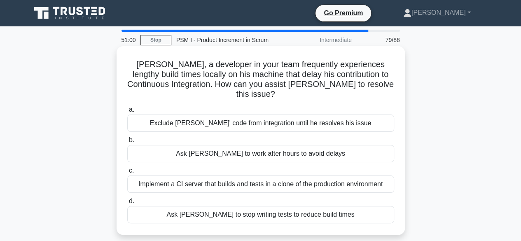
click at [280, 175] on div "Implement a CI server that builds and tests in a clone of the production enviro…" at bounding box center [260, 183] width 267 height 17
click at [127, 173] on input "c. Implement a CI server that builds and tests in a clone of the production env…" at bounding box center [127, 170] width 0 height 5
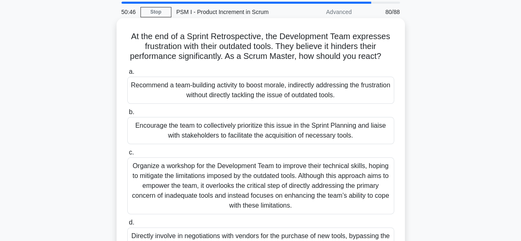
scroll to position [41, 0]
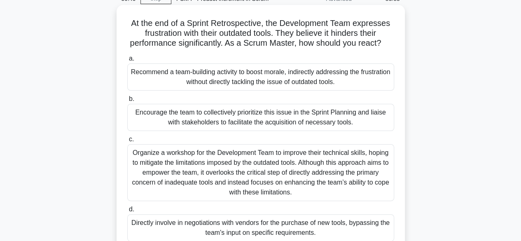
click at [294, 114] on div "Encourage the team to collectively prioritize this issue in the Sprint Planning…" at bounding box center [260, 117] width 267 height 27
click at [127, 102] on input "b. Encourage the team to collectively prioritize this issue in the Sprint Plann…" at bounding box center [127, 98] width 0 height 5
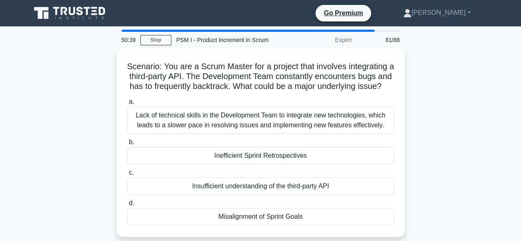
scroll to position [0, 0]
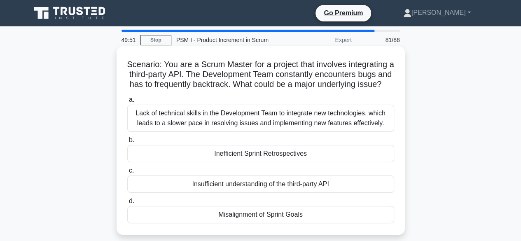
click at [265, 193] on div "Insufficient understanding of the third-party API" at bounding box center [260, 183] width 267 height 17
click at [127, 173] on input "c. Insufficient understanding of the third-party API" at bounding box center [127, 170] width 0 height 5
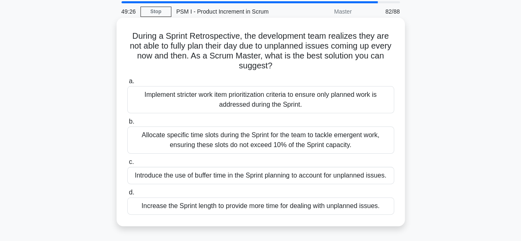
scroll to position [41, 0]
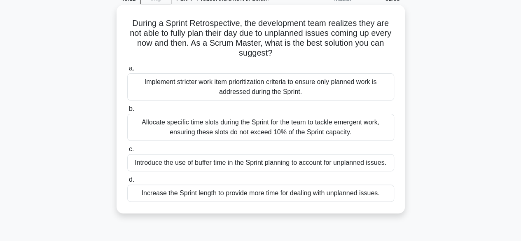
click at [220, 128] on div "Allocate specific time slots during the Sprint for the team to tackle emergent …" at bounding box center [260, 127] width 267 height 27
click at [127, 112] on input "b. Allocate specific time slots during the Sprint for the team to tackle emerge…" at bounding box center [127, 108] width 0 height 5
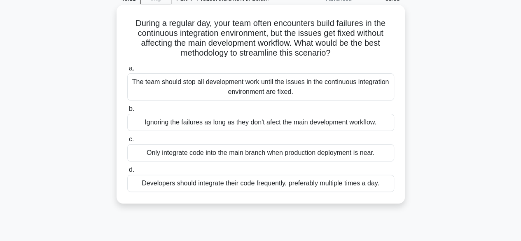
click at [236, 154] on div "Only integrate code into the main branch when production deployment is near." at bounding box center [260, 152] width 267 height 17
click at [127, 142] on input "c. Only integrate code into the main branch when production deployment is near." at bounding box center [127, 139] width 0 height 5
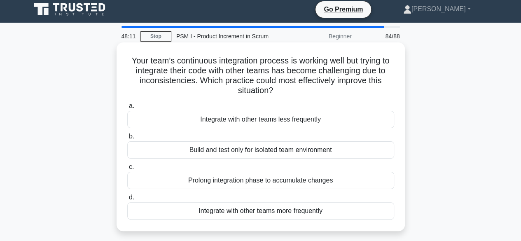
scroll to position [0, 0]
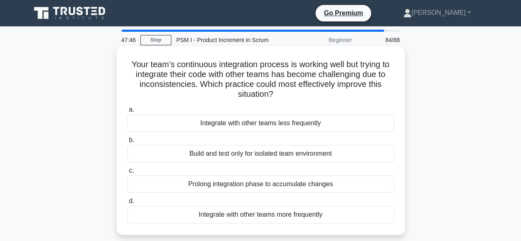
click at [292, 182] on div "Prolong integration phase to accumulate changes" at bounding box center [260, 183] width 267 height 17
click at [127, 173] on input "c. Prolong integration phase to accumulate changes" at bounding box center [127, 170] width 0 height 5
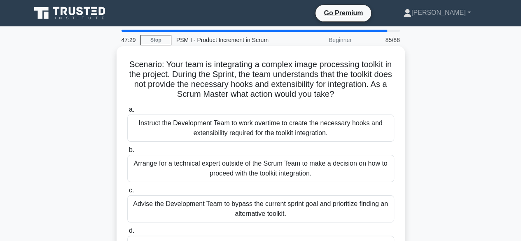
scroll to position [41, 0]
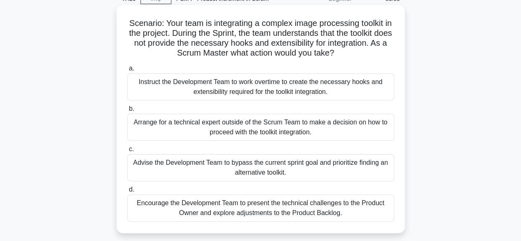
click at [334, 206] on div "Encourage the Development Team to present the technical challenges to the Produ…" at bounding box center [260, 207] width 267 height 27
click at [127, 192] on input "d. Encourage the Development Team to present the technical challenges to the Pr…" at bounding box center [127, 189] width 0 height 5
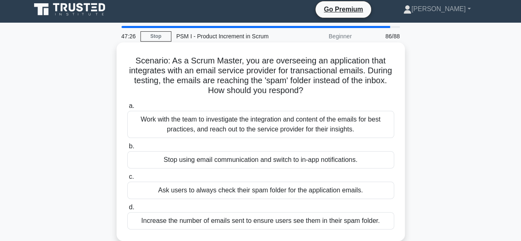
scroll to position [0, 0]
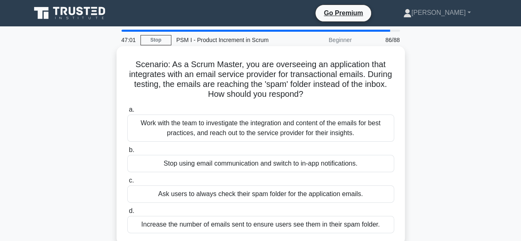
click at [287, 132] on div "Work with the team to investigate the integration and content of the emails for…" at bounding box center [260, 127] width 267 height 27
click at [127, 112] on input "a. Work with the team to investigate the integration and content of the emails …" at bounding box center [127, 109] width 0 height 5
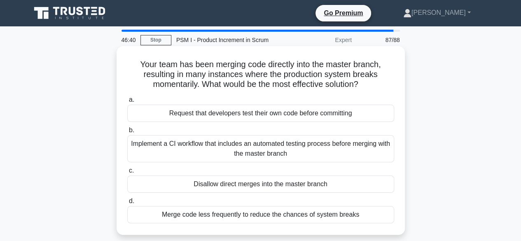
click at [269, 148] on div "Implement a CI workflow that includes an automated testing process before mergi…" at bounding box center [260, 148] width 267 height 27
click at [127, 133] on input "b. Implement a CI workflow that includes an automated testing process before me…" at bounding box center [127, 130] width 0 height 5
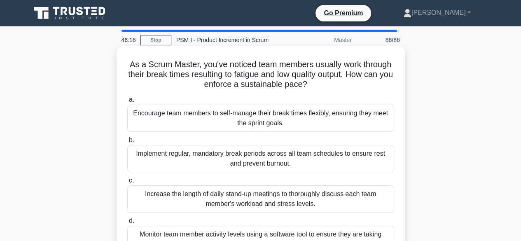
click at [251, 120] on div "Encourage team members to self-manage their break times flexibly, ensuring they…" at bounding box center [260, 118] width 267 height 27
click at [127, 103] on input "a. Encourage team members to self-manage their break times flexibly, ensuring t…" at bounding box center [127, 99] width 0 height 5
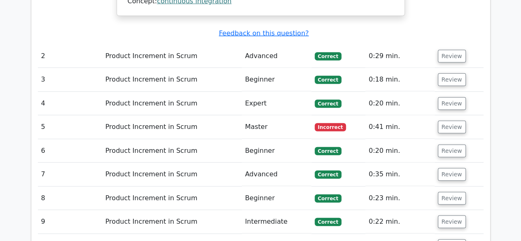
scroll to position [1071, 0]
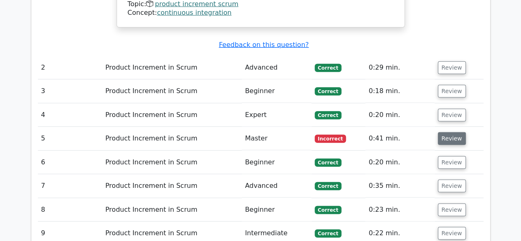
click at [454, 132] on button "Review" at bounding box center [452, 138] width 28 height 13
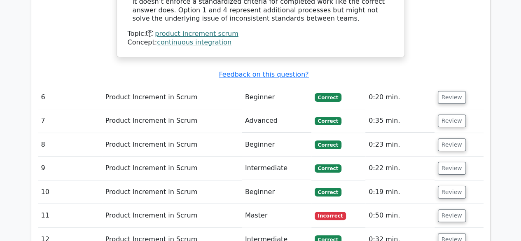
scroll to position [1565, 0]
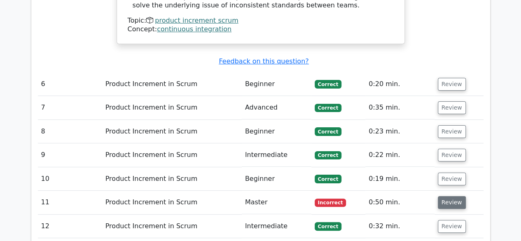
click at [453, 196] on button "Review" at bounding box center [452, 202] width 28 height 13
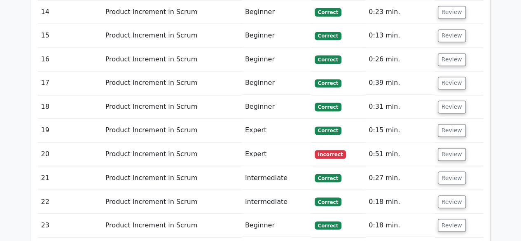
scroll to position [2183, 0]
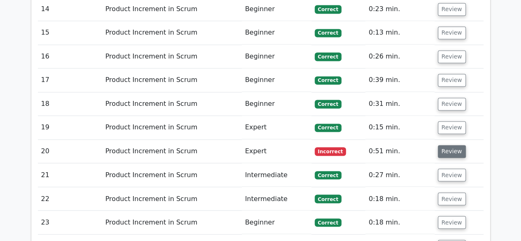
click at [453, 145] on button "Review" at bounding box center [452, 151] width 28 height 13
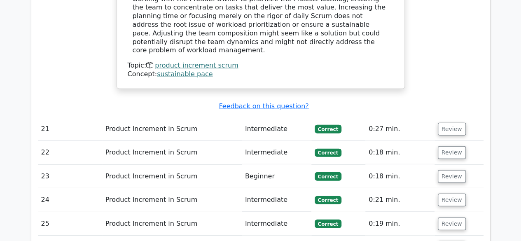
scroll to position [2677, 0]
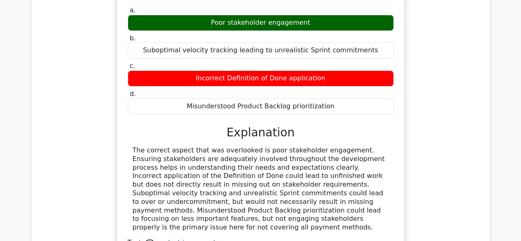
scroll to position [3171, 0]
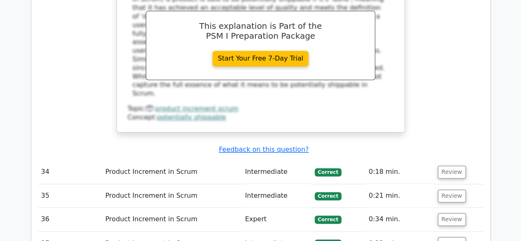
scroll to position [3707, 0]
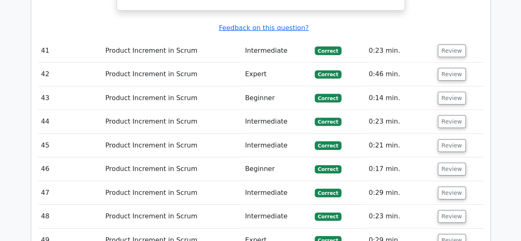
scroll to position [4366, 0]
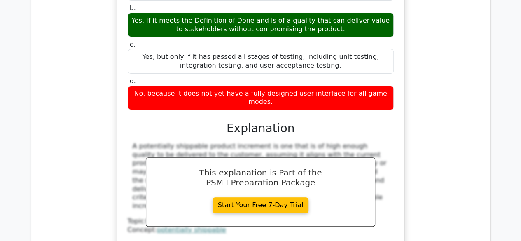
scroll to position [4777, 0]
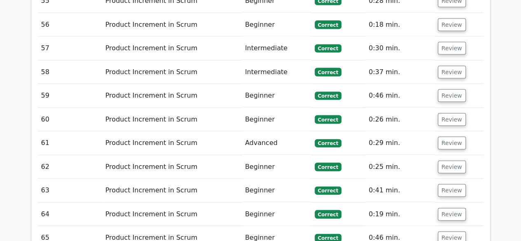
scroll to position [5560, 0]
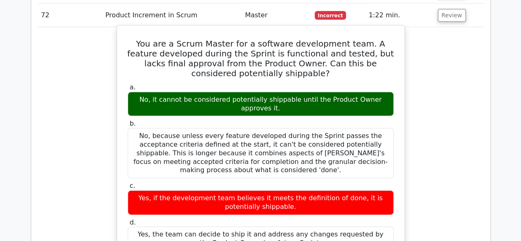
scroll to position [6013, 0]
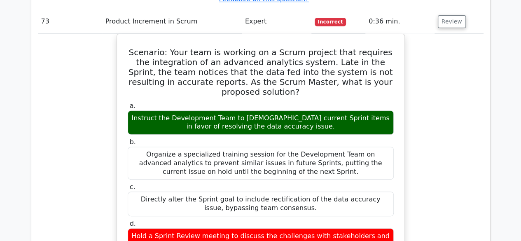
scroll to position [6384, 0]
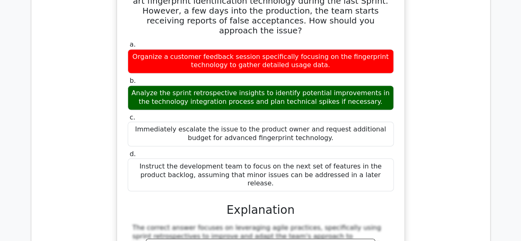
scroll to position [6878, 0]
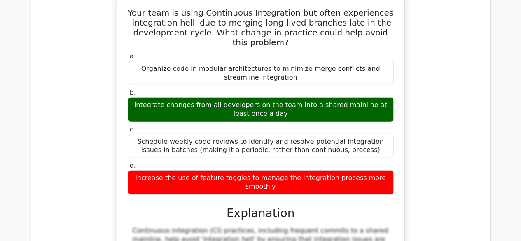
scroll to position [7372, 0]
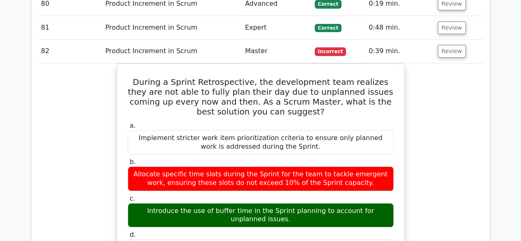
scroll to position [7784, 0]
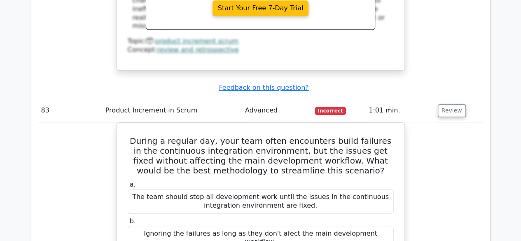
scroll to position [8155, 0]
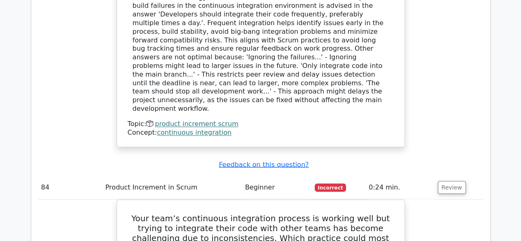
scroll to position [8525, 0]
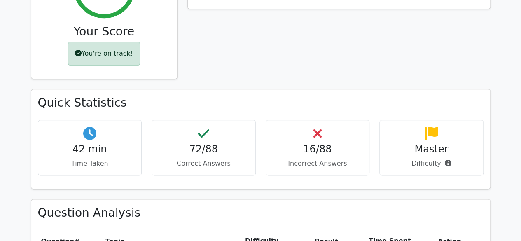
scroll to position [329, 0]
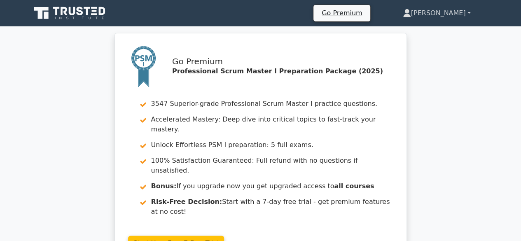
click at [470, 11] on link "[PERSON_NAME]" at bounding box center [436, 13] width 107 height 16
click at [439, 32] on link "Profile" at bounding box center [415, 32] width 65 height 13
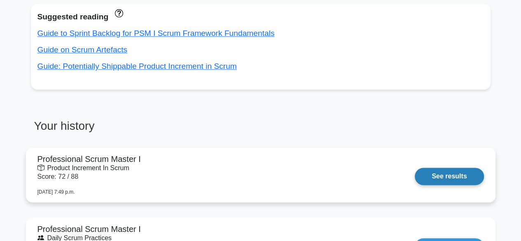
scroll to position [535, 0]
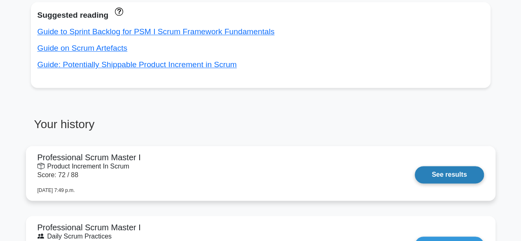
click at [451, 173] on link "See results" at bounding box center [449, 174] width 69 height 17
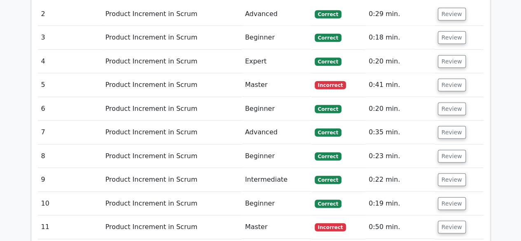
scroll to position [1318, 0]
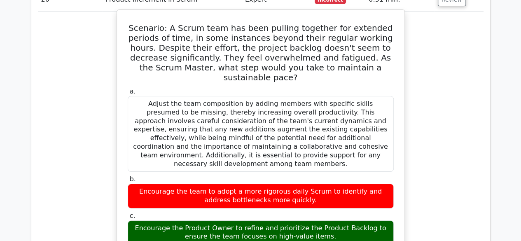
scroll to position [1853, 0]
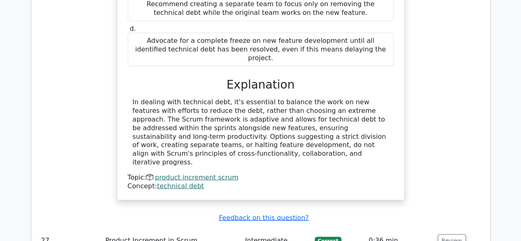
scroll to position [2348, 0]
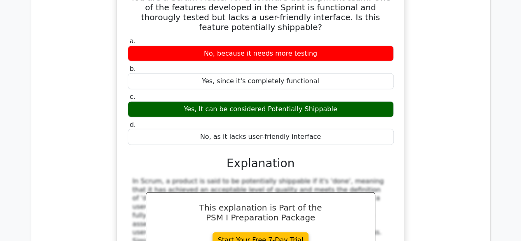
scroll to position [2801, 0]
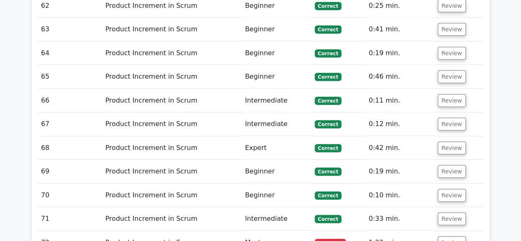
scroll to position [4160, 0]
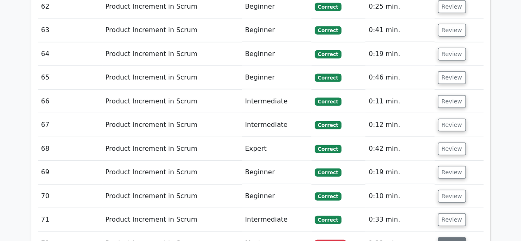
click at [449, 237] on button "Review" at bounding box center [452, 243] width 28 height 13
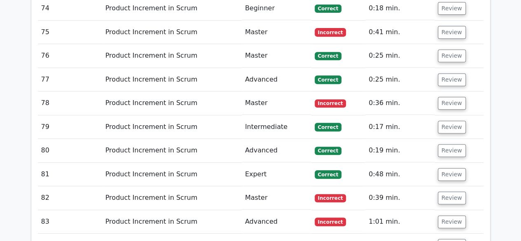
scroll to position [4777, 0]
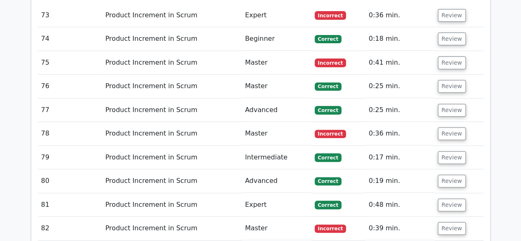
scroll to position [4860, 0]
